Goal: Navigation & Orientation: Go to known website

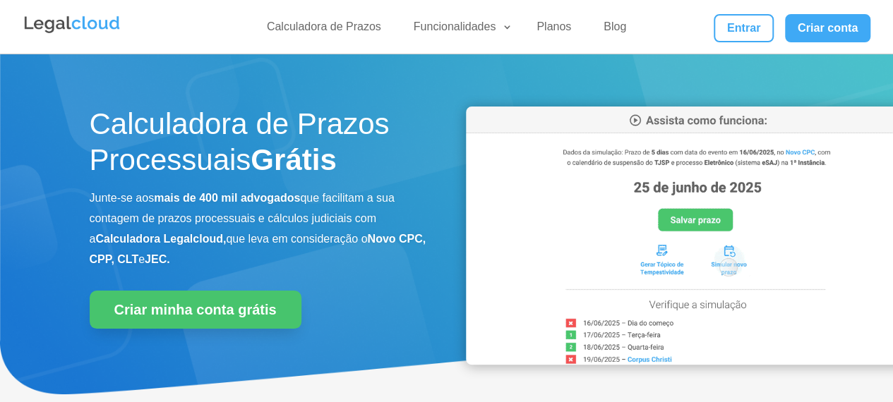
click at [752, 26] on link "Entrar" at bounding box center [742, 28] width 59 height 28
